Goal: Communication & Community: Answer question/provide support

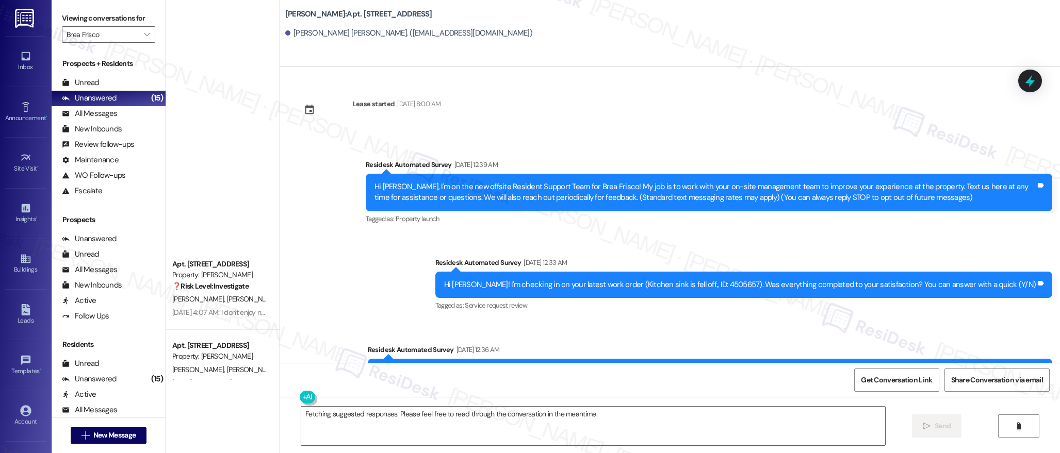
scroll to position [666, 0]
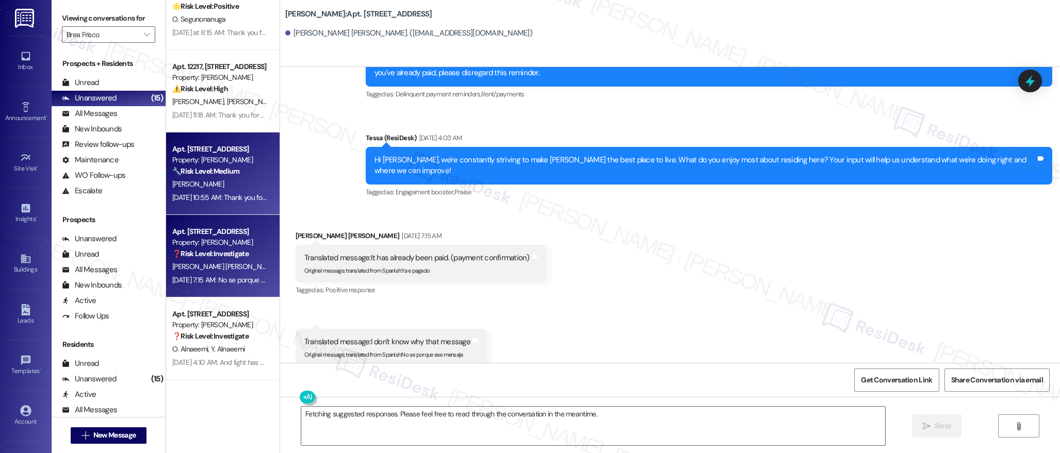
click at [210, 168] on strong "🔧 Risk Level: Medium" at bounding box center [205, 171] width 67 height 9
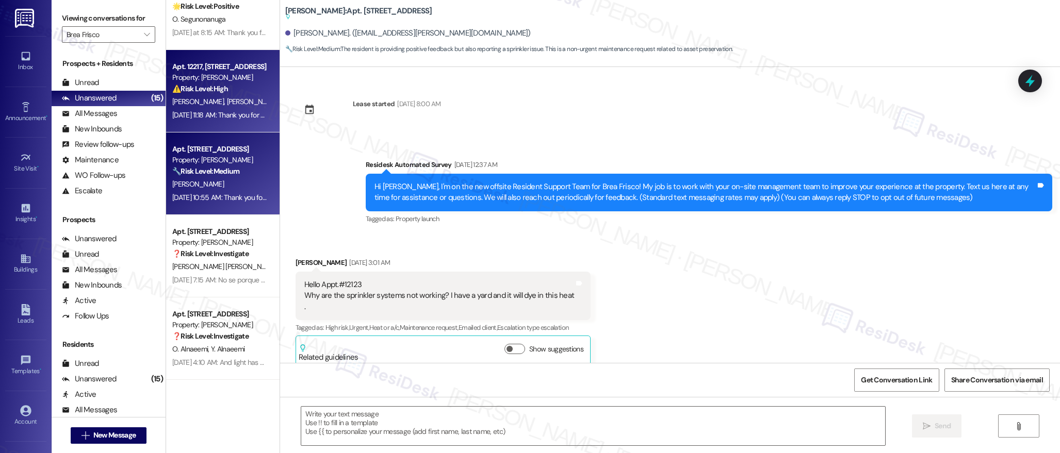
click at [216, 113] on div "[DATE] 11:18 AM: Thank you for your message. Our offices are currently closed, …" at bounding box center [483, 114] width 623 height 9
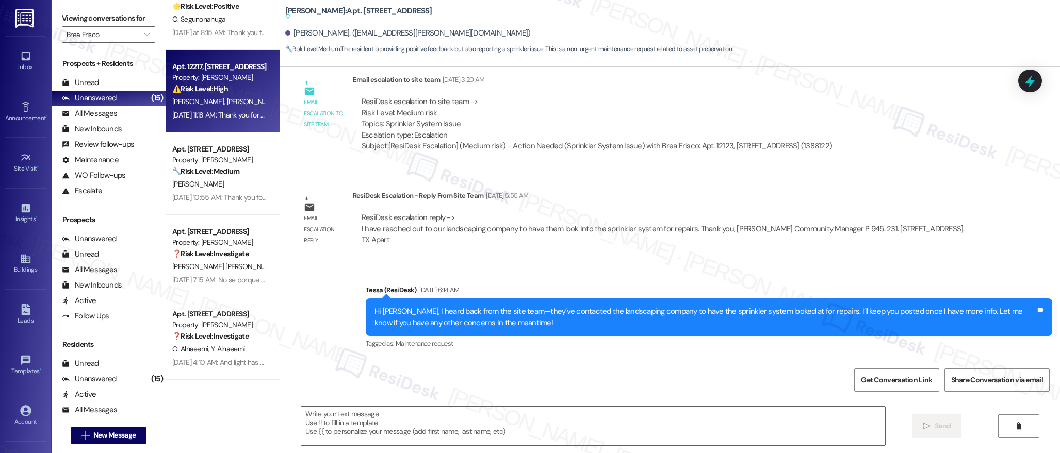
scroll to position [599, 0]
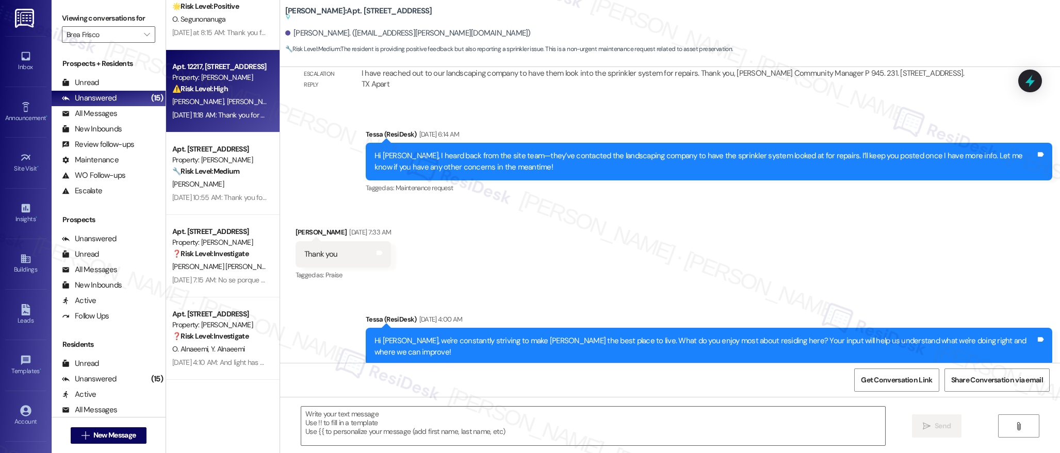
type textarea "Fetching suggested responses. Please feel free to read through the conversation…"
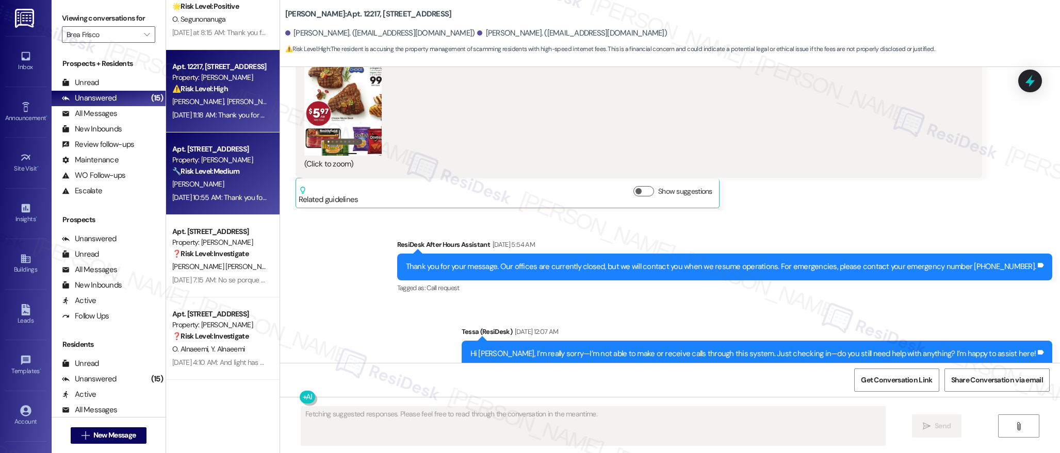
click at [217, 175] on strong "🔧 Risk Level: Medium" at bounding box center [205, 171] width 67 height 9
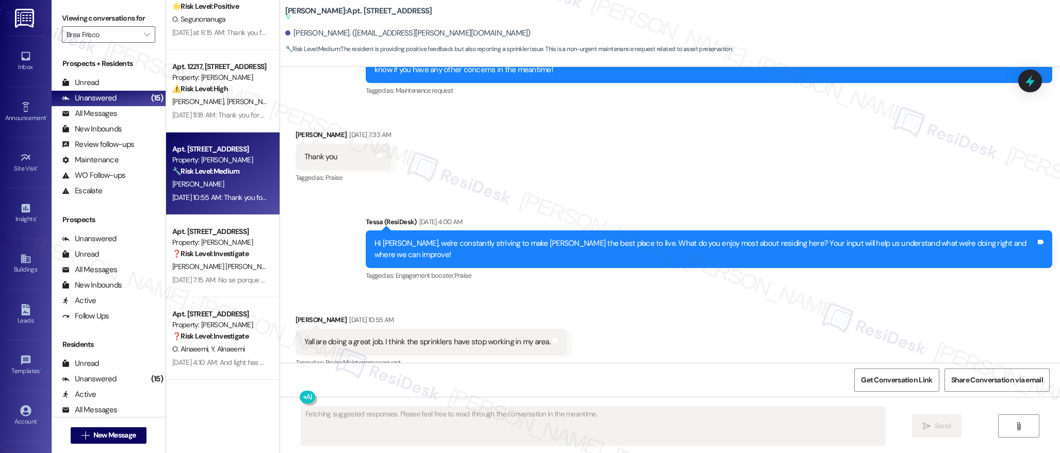
scroll to position [678, 0]
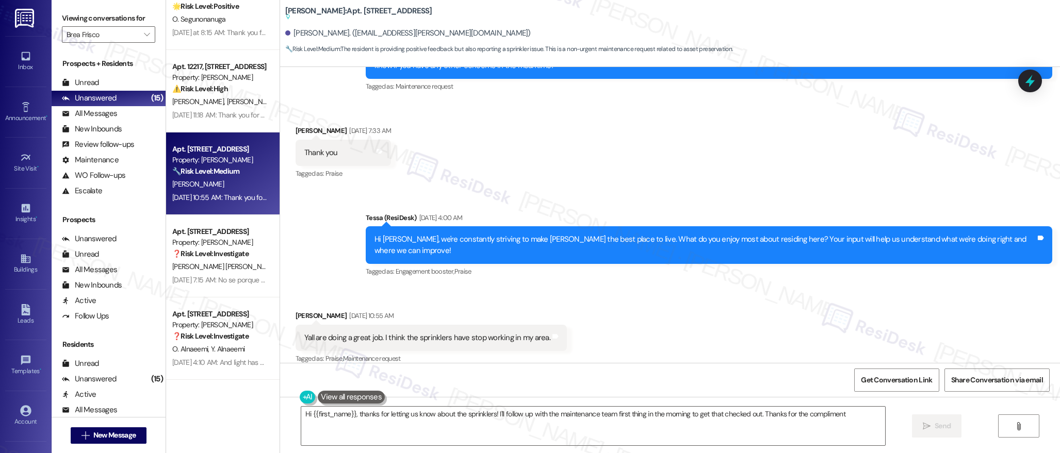
type textarea "Hi {{first_name}}, thanks for letting us know about the sprinklers! I'll follow…"
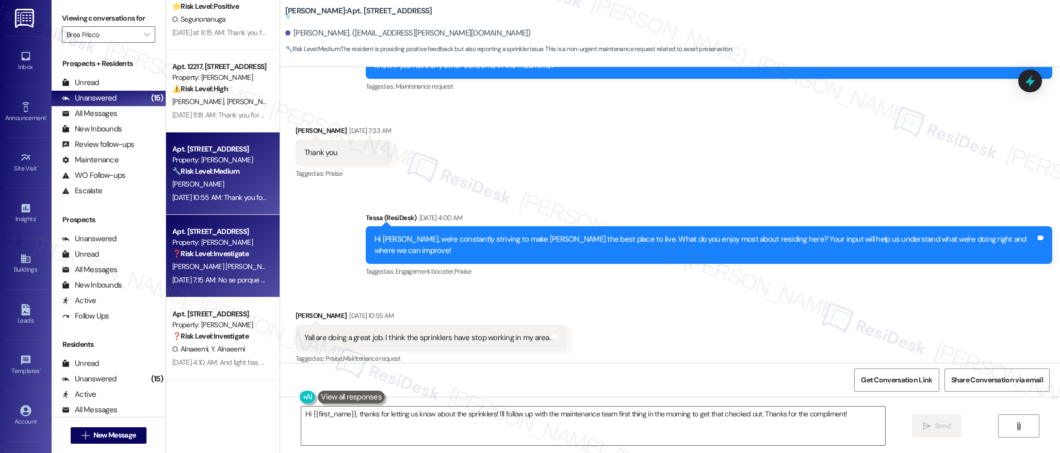
click at [226, 255] on strong "❓ Risk Level: Investigate" at bounding box center [210, 253] width 76 height 9
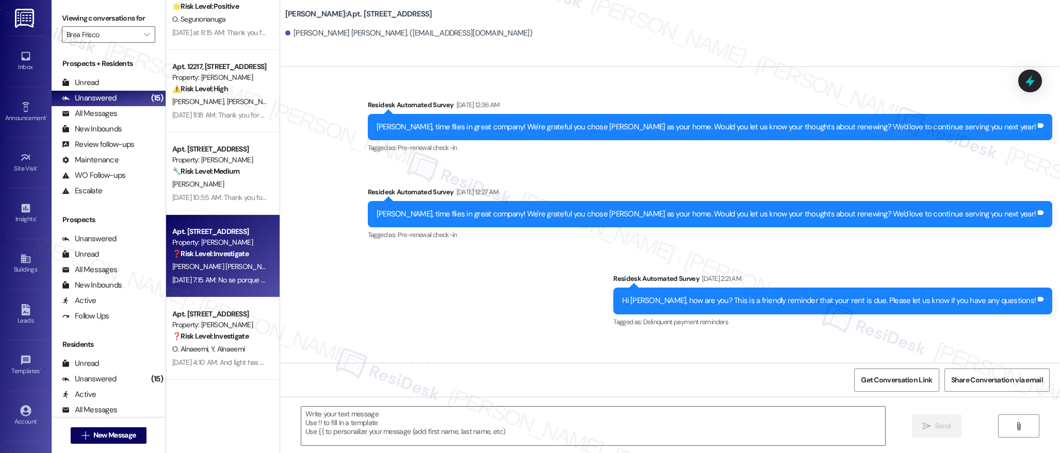
type textarea "Fetching suggested responses. Please feel free to read through the conversation…"
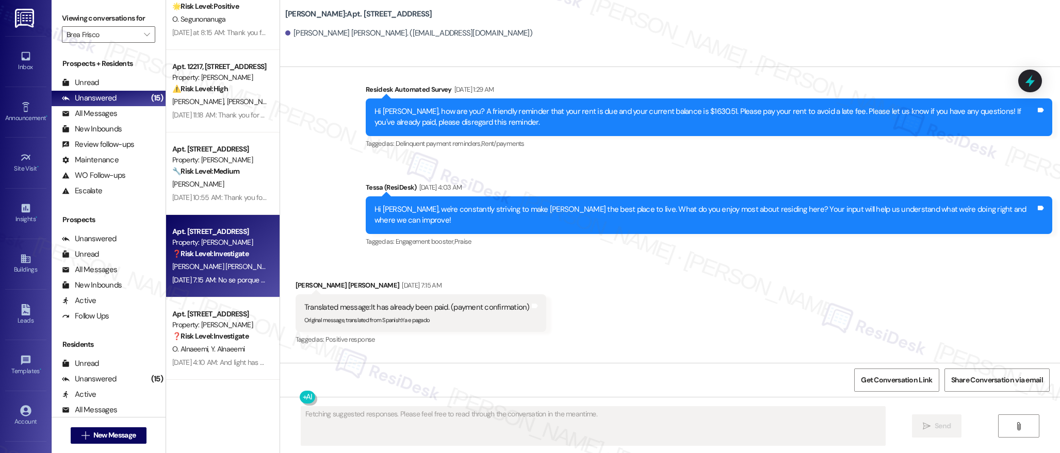
scroll to position [666, 0]
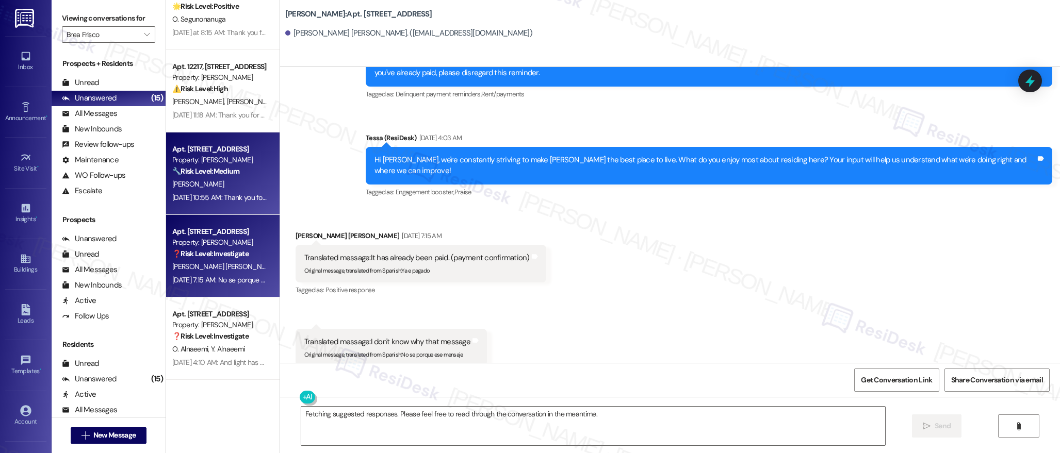
click at [206, 189] on div "[PERSON_NAME]" at bounding box center [219, 184] width 97 height 13
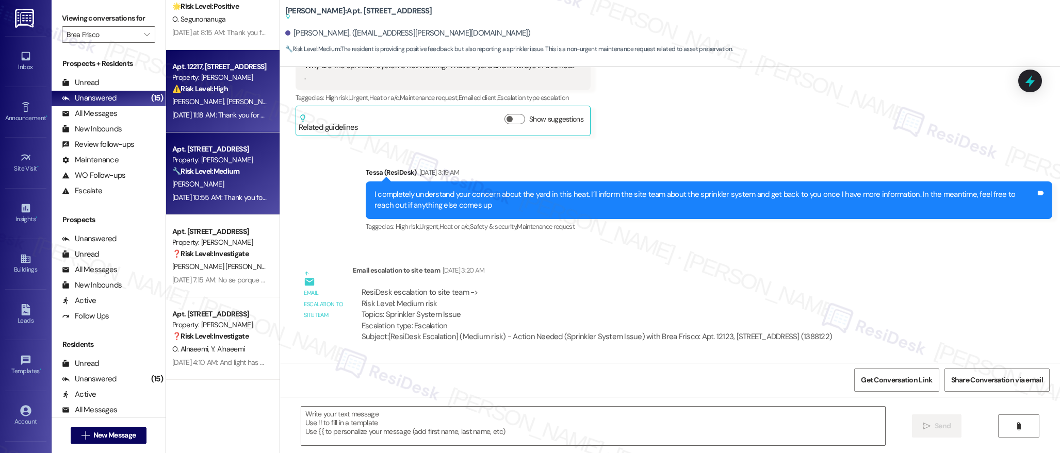
type textarea "Fetching suggested responses. Please feel free to read through the conversation…"
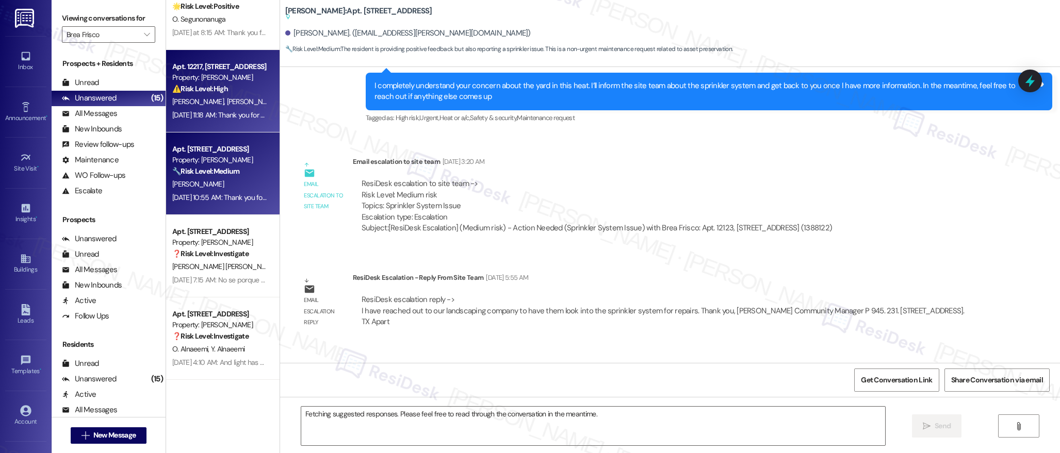
click at [211, 120] on div "[DATE] 11:18 AM: Thank you for your message. Our offices are currently closed, …" at bounding box center [219, 115] width 97 height 13
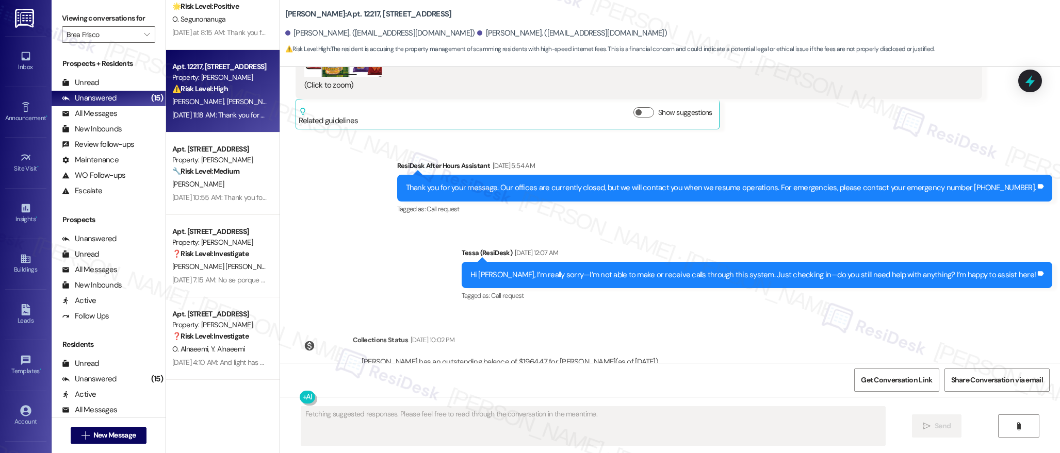
scroll to position [983, 0]
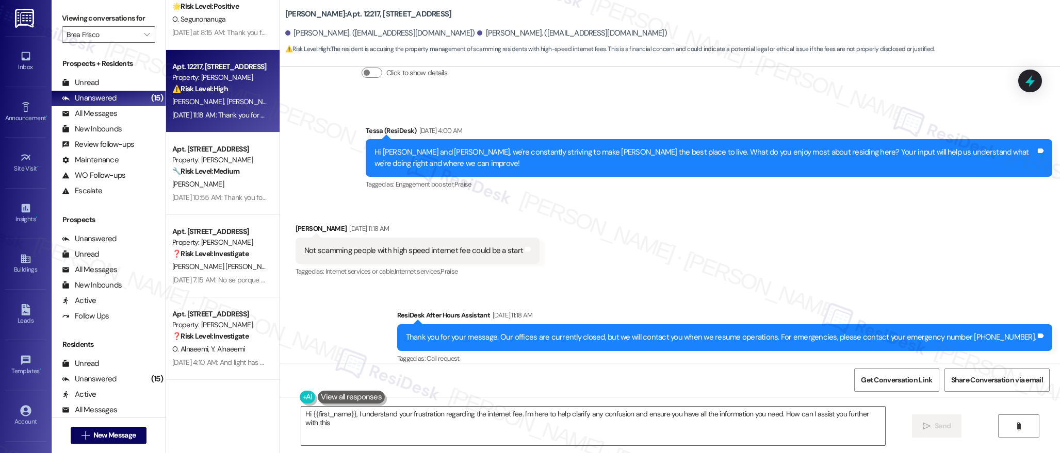
type textarea "Hi {{first_name}}, I understand your frustration regarding the internet fee. I'…"
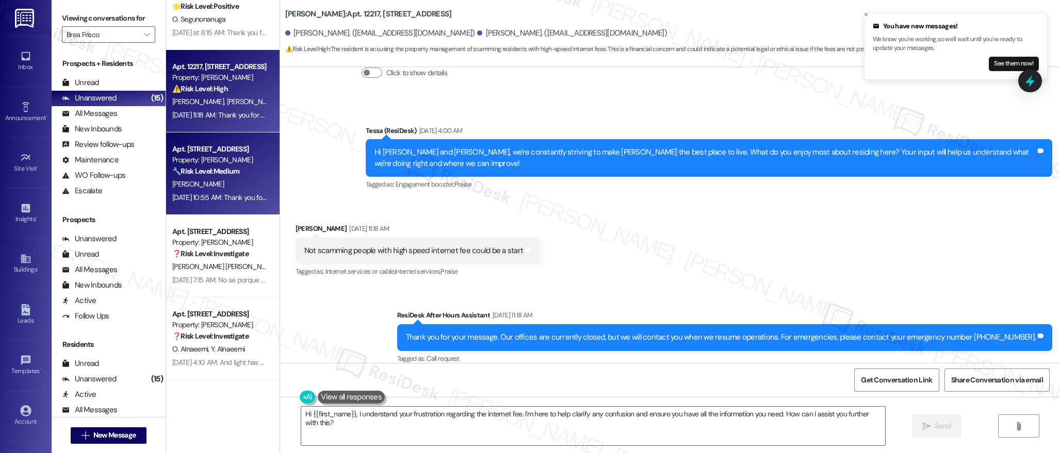
click at [224, 168] on strong "🔧 Risk Level: Medium" at bounding box center [205, 171] width 67 height 9
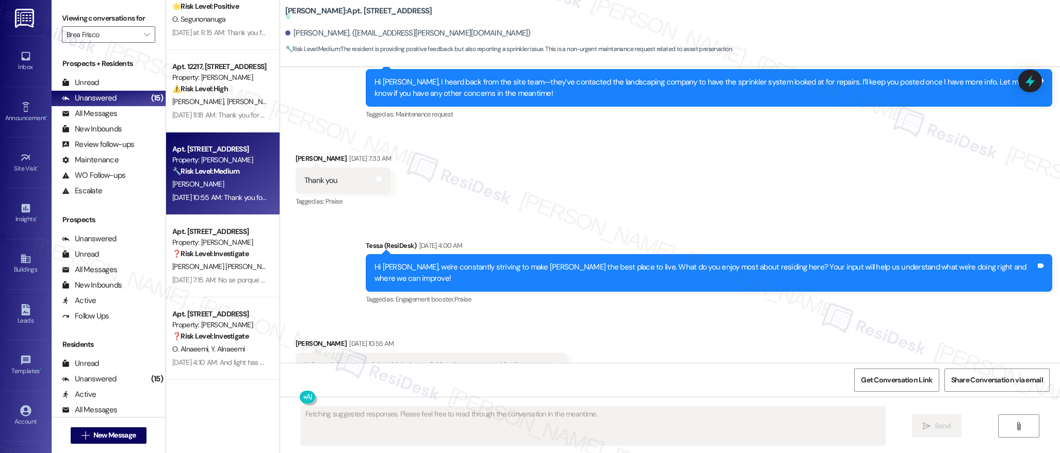
scroll to position [678, 0]
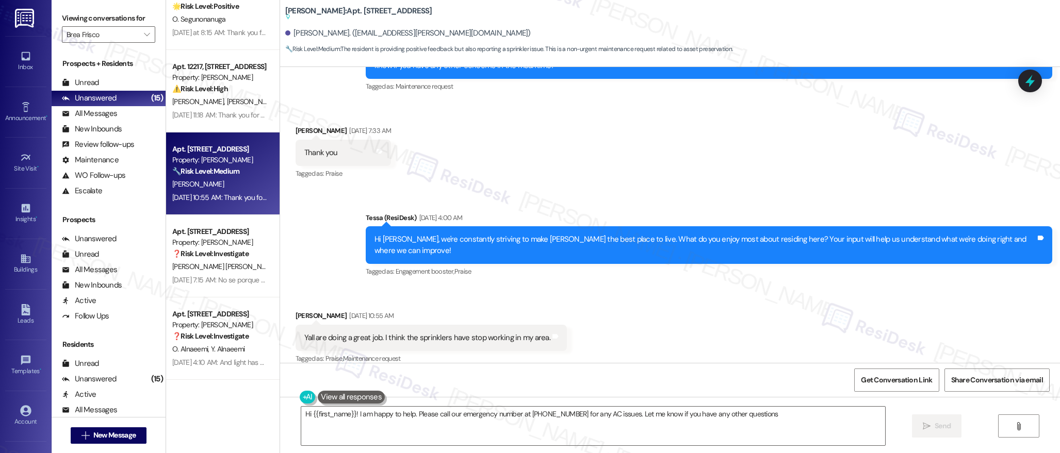
type textarea "Hi {{first_name}}! I am happy to help. Please call our emergency number at [PHO…"
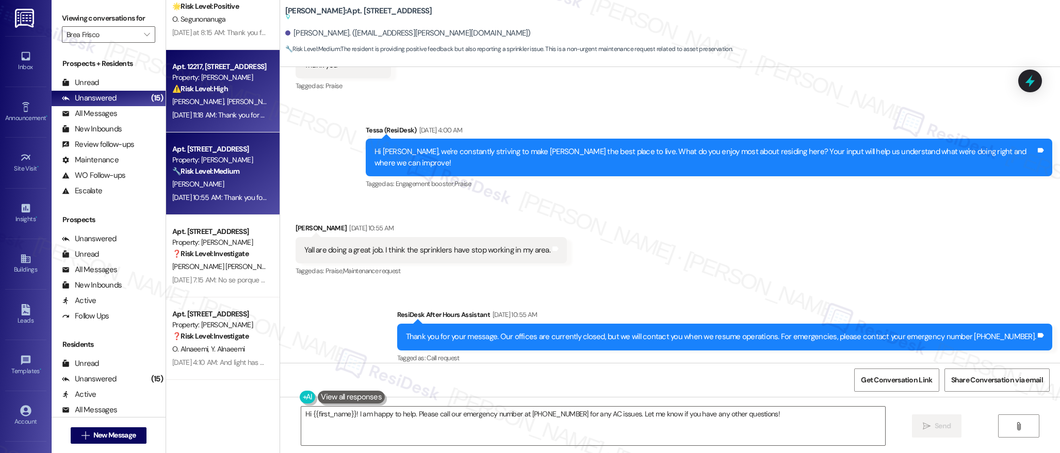
click at [221, 104] on div "[PERSON_NAME] [PERSON_NAME]" at bounding box center [219, 101] width 97 height 13
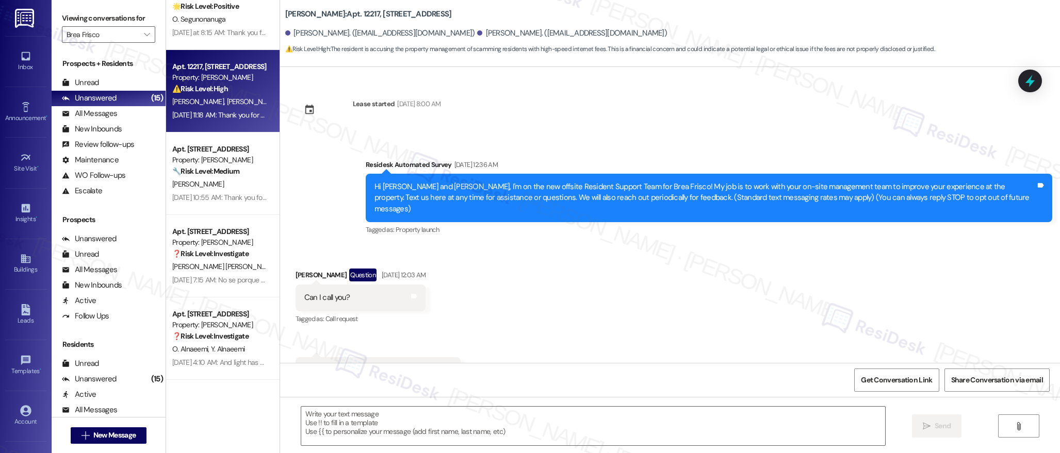
scroll to position [983, 0]
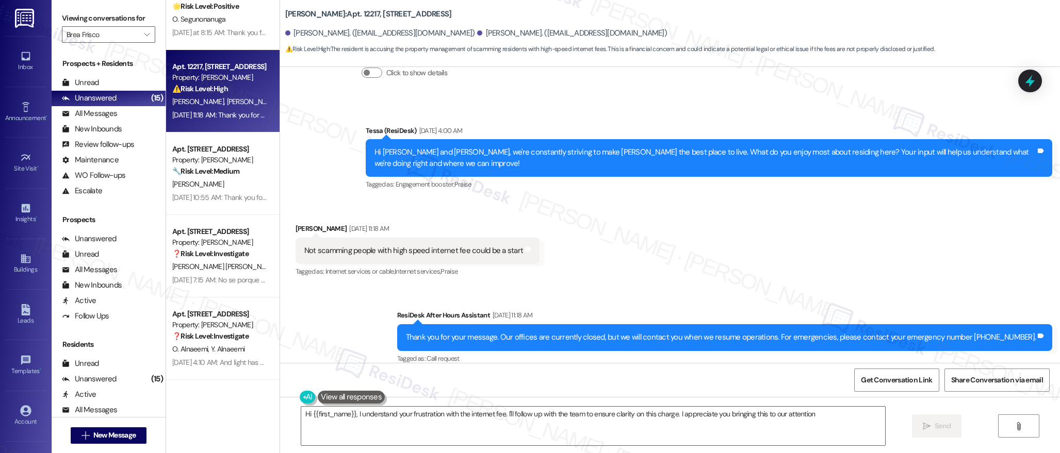
type textarea "Hi {{first_name}}, I understand your frustration with the internet fee. I'll fo…"
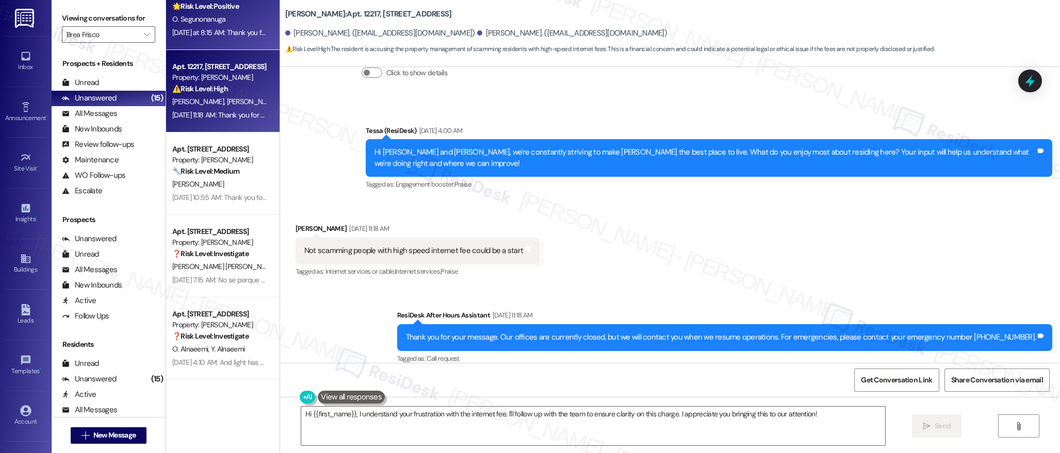
click at [223, 36] on div "[DATE] at 8:15 AM: Thank you for your message. Our offices are currently closed…" at bounding box center [487, 32] width 631 height 9
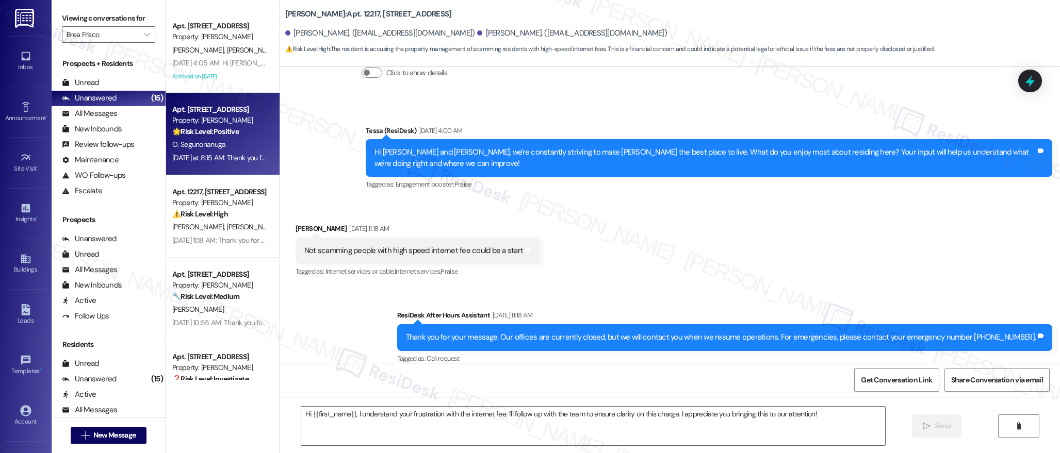
type textarea "Fetching suggested responses. Please feel free to read through the conversation…"
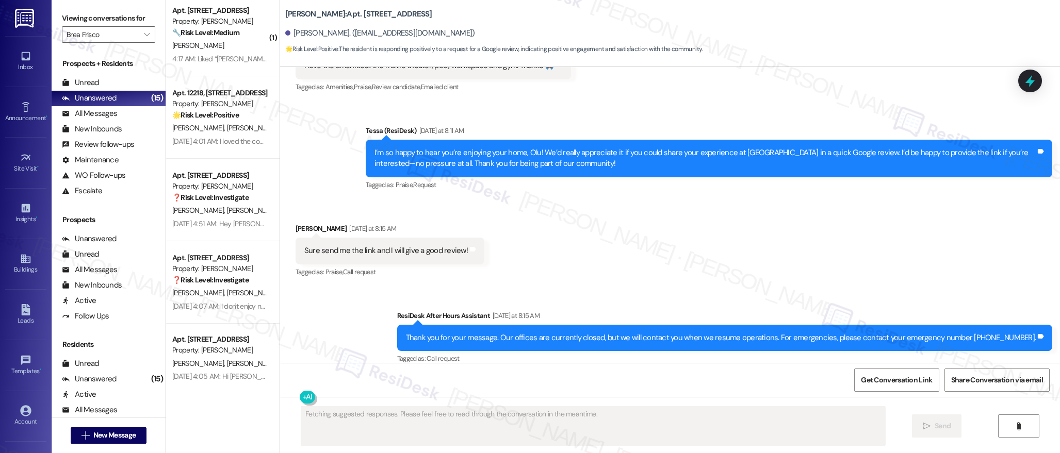
scroll to position [0, 0]
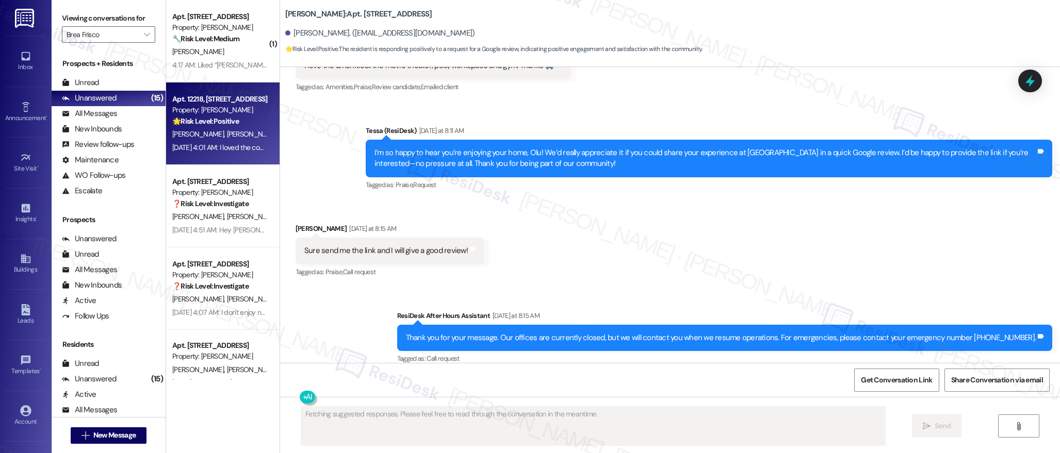
click at [222, 114] on div "Property: [PERSON_NAME]" at bounding box center [219, 110] width 95 height 11
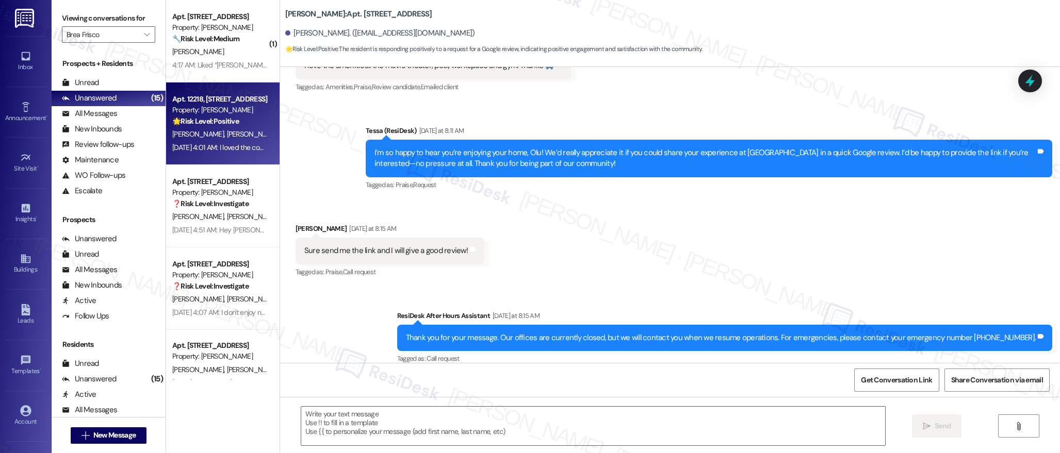
type textarea "Fetching suggested responses. Please feel free to read through the conversation…"
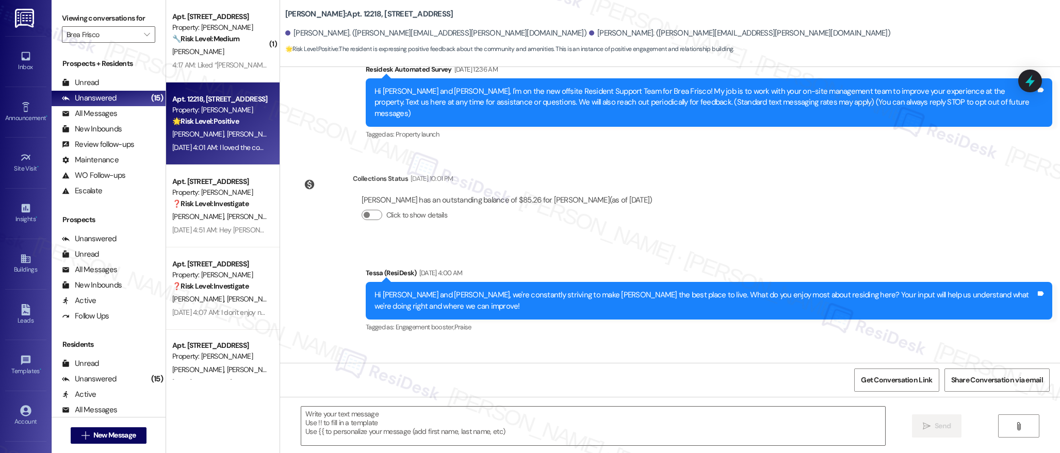
type textarea "Fetching suggested responses. Please feel free to read through the conversation…"
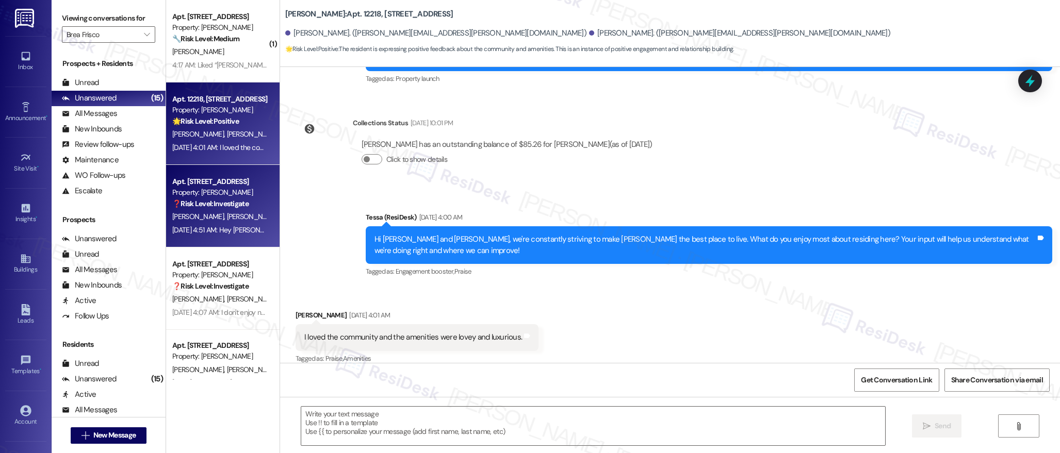
click at [237, 216] on div "[PERSON_NAME] [PERSON_NAME]" at bounding box center [219, 216] width 97 height 13
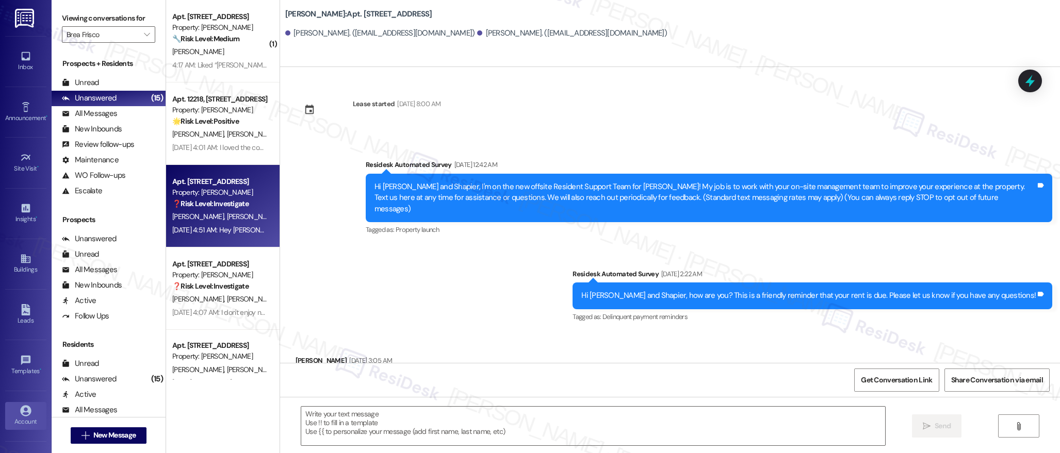
scroll to position [1544, 0]
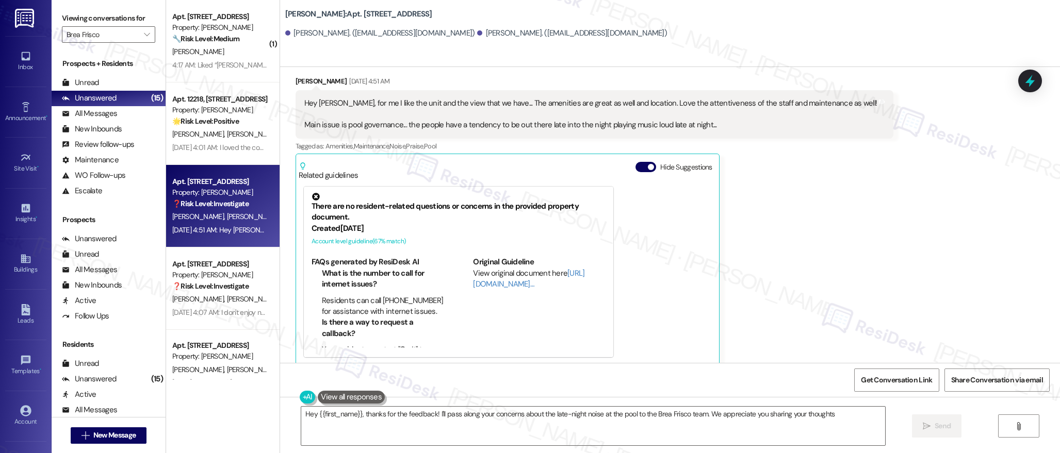
type textarea "Hey {{first_name}}, thanks for the feedback! I'll pass along your concerns abou…"
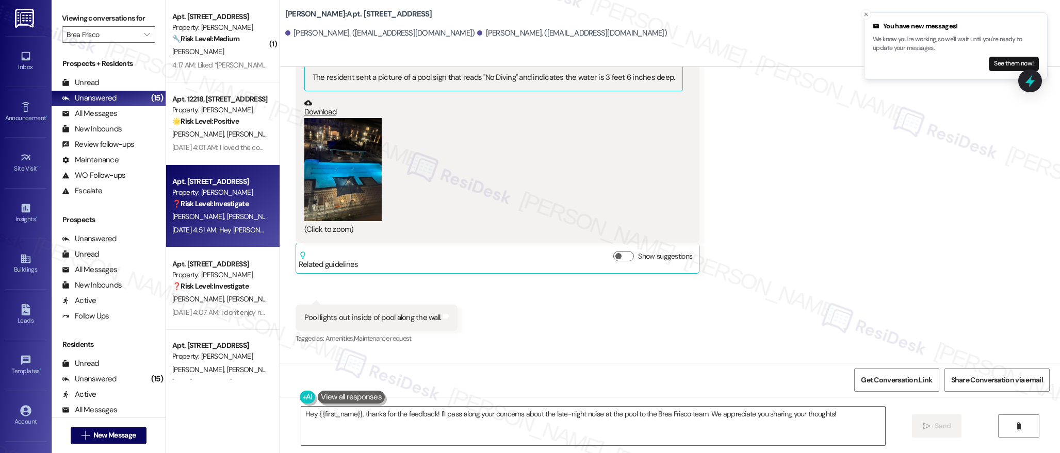
scroll to position [1626, 0]
